Goal: Obtain resource: Download file/media

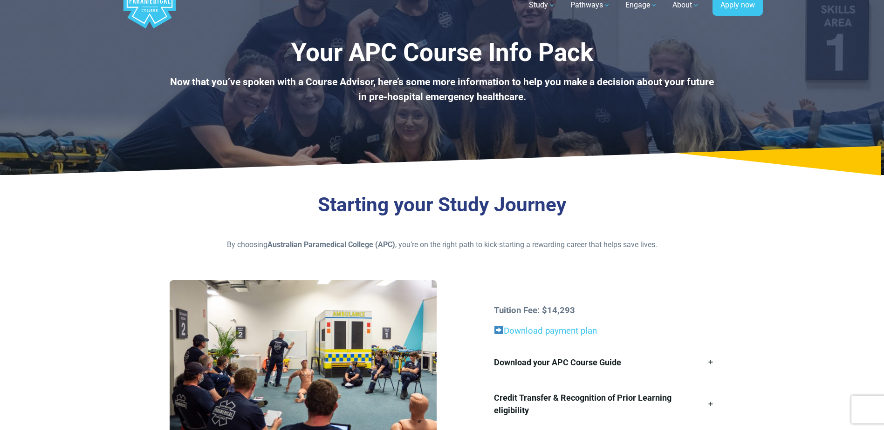
scroll to position [47, 0]
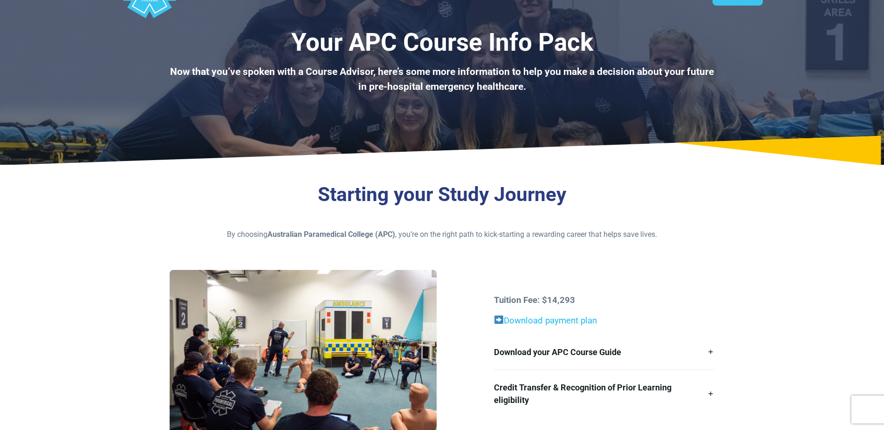
click at [524, 322] on link "Download payment plan" at bounding box center [550, 321] width 93 height 10
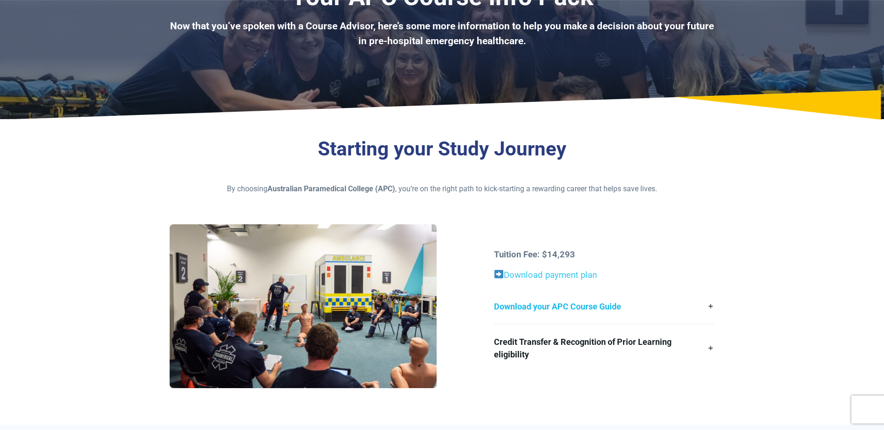
scroll to position [93, 0]
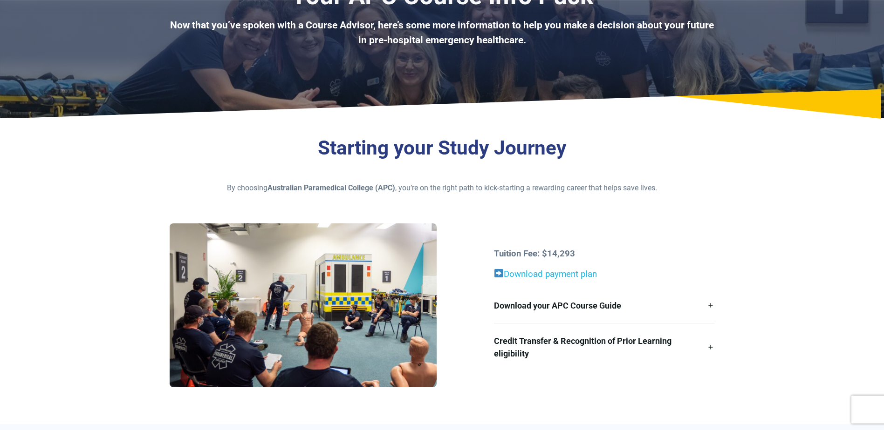
click at [559, 274] on link "Download payment plan" at bounding box center [550, 274] width 93 height 10
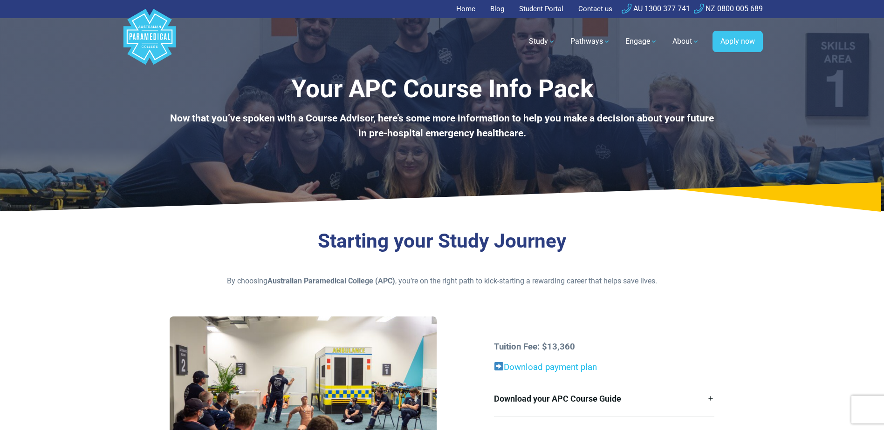
click at [535, 367] on link "Download payment plan" at bounding box center [550, 367] width 93 height 10
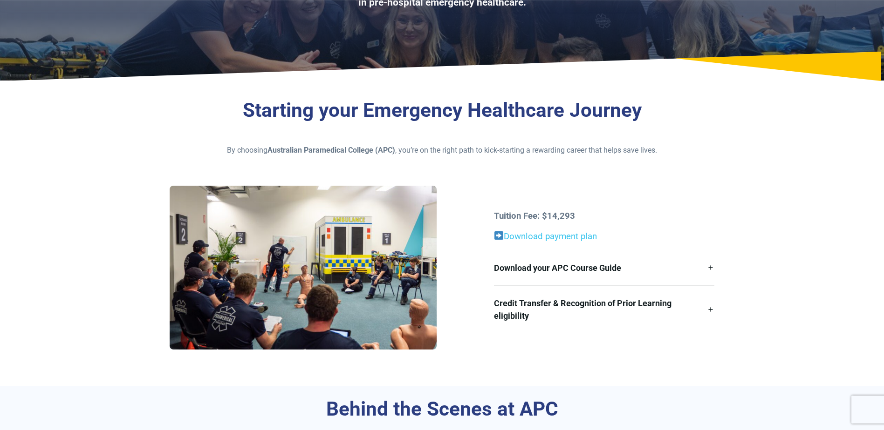
scroll to position [140, 0]
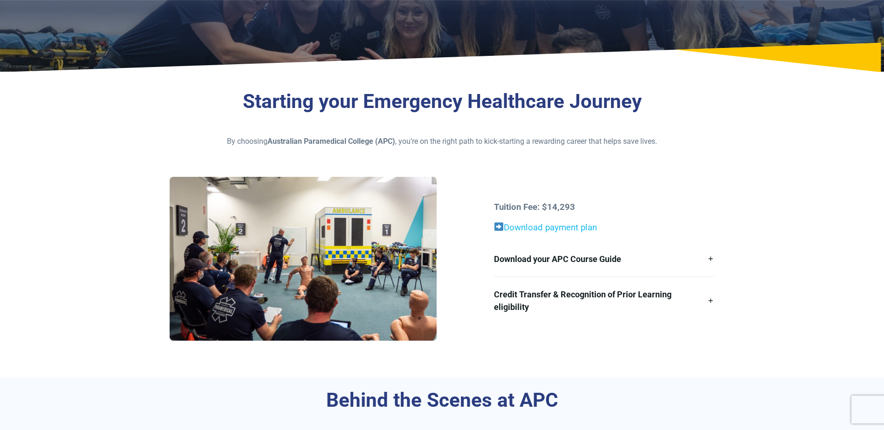
click at [523, 225] on link "Download payment plan" at bounding box center [545, 228] width 103 height 10
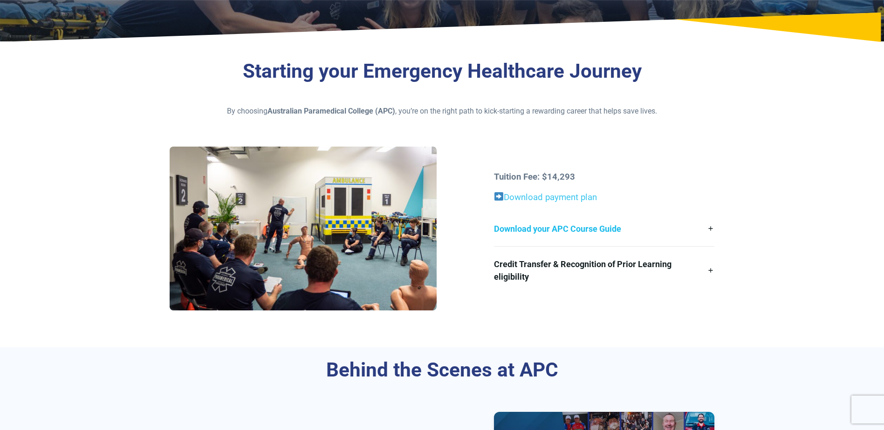
scroll to position [186, 0]
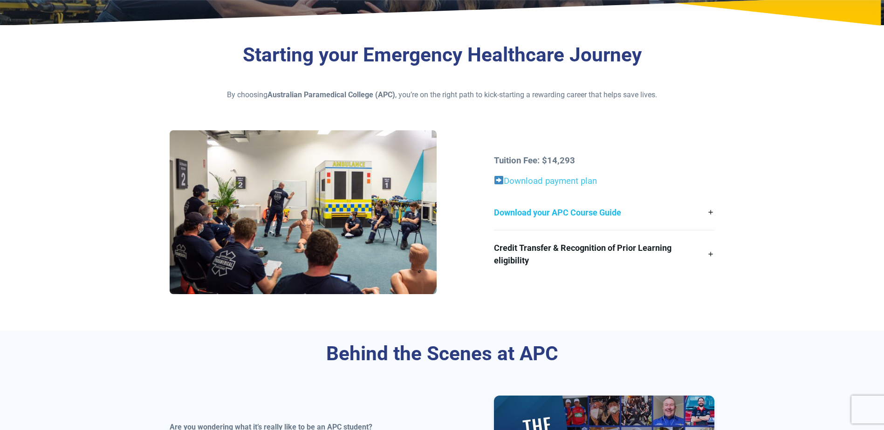
click at [710, 211] on link "Download your APC Course Guide" at bounding box center [604, 212] width 220 height 35
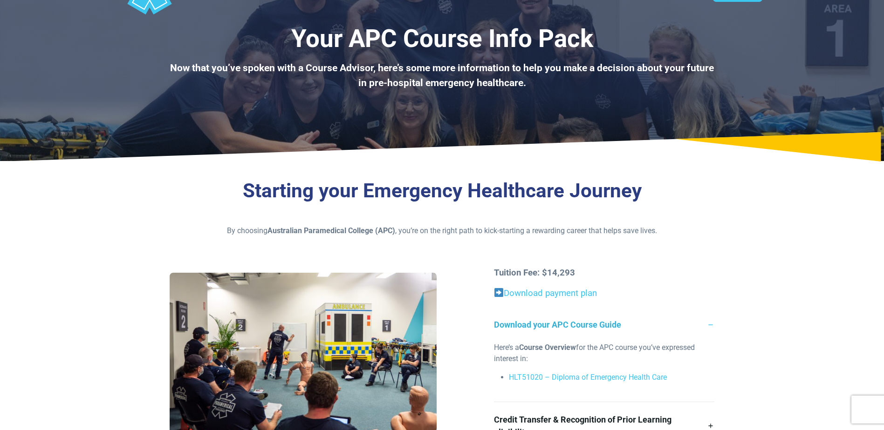
scroll to position [0, 0]
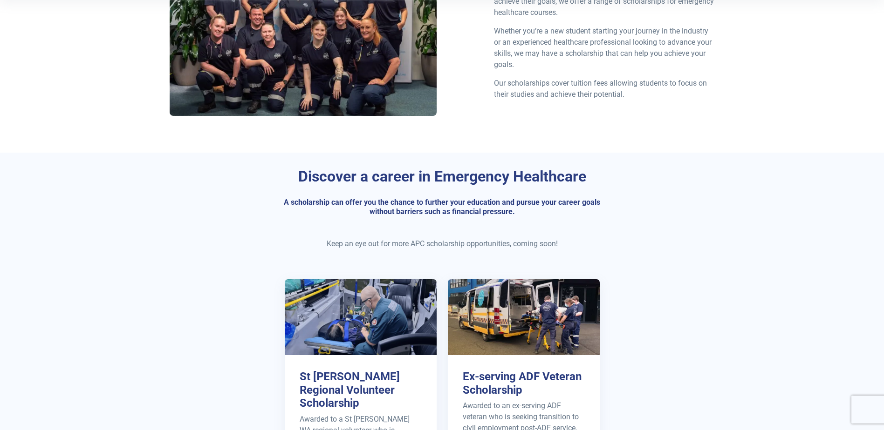
scroll to position [280, 0]
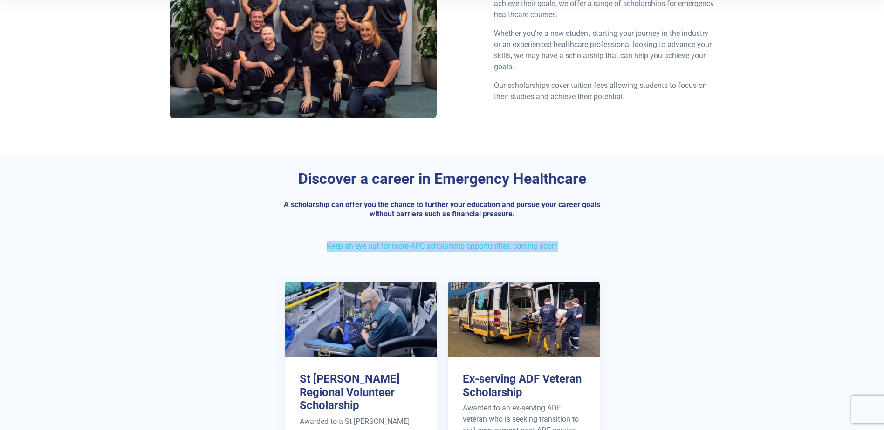
drag, startPoint x: 576, startPoint y: 246, endPoint x: 326, endPoint y: 243, distance: 250.7
click at [326, 243] on p "Keep an eye out for more APC scholarship opportunities, coming soon!" at bounding box center [442, 246] width 545 height 11
copy p "Keep an eye out for more APC scholarship opportunities, coming soon!"
